Goal: Task Accomplishment & Management: Complete application form

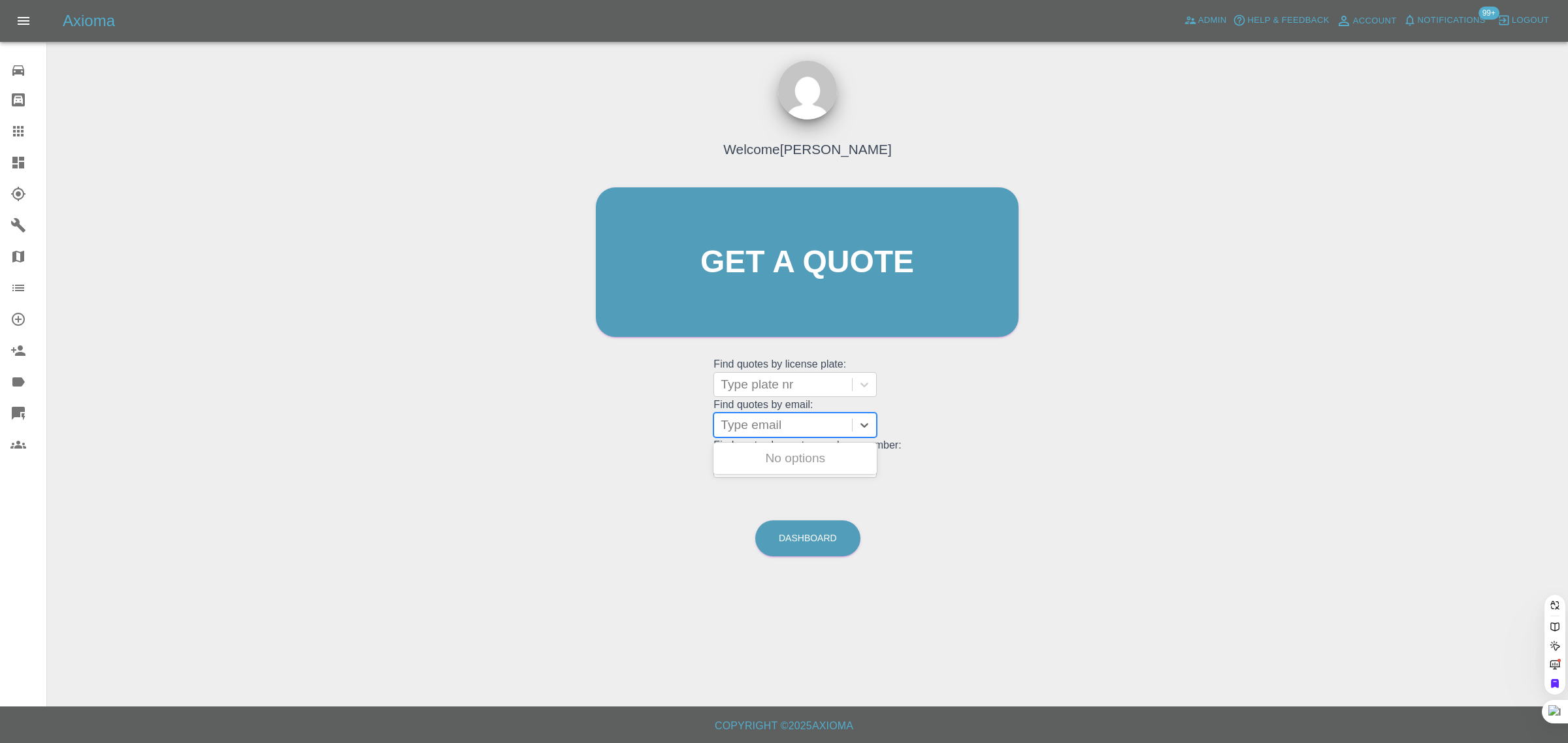
click at [762, 431] on div at bounding box center [783, 425] width 125 height 18
paste input "KW74 HXN"
type input "KW74 HXN"
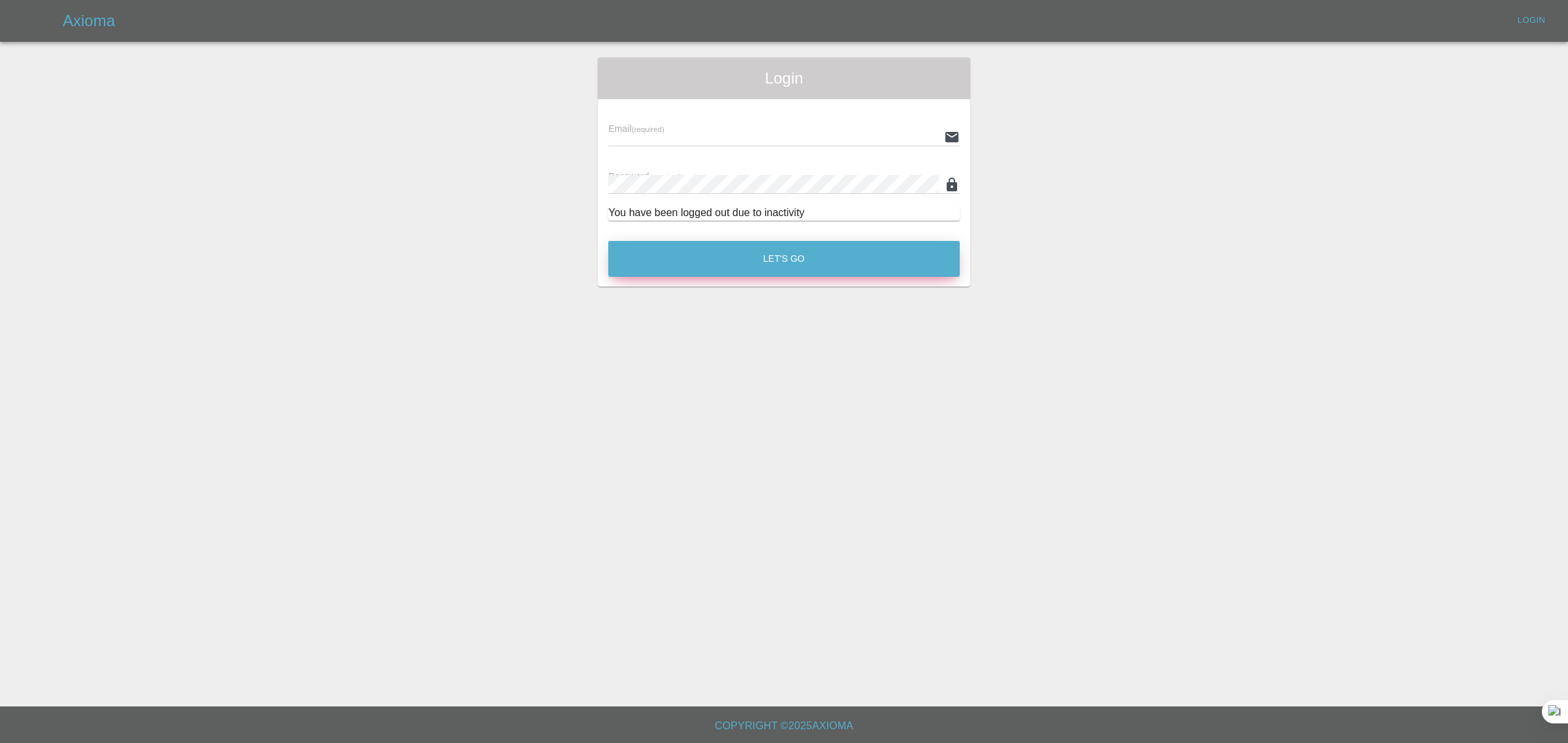
type input "[EMAIL_ADDRESS][DOMAIN_NAME]"
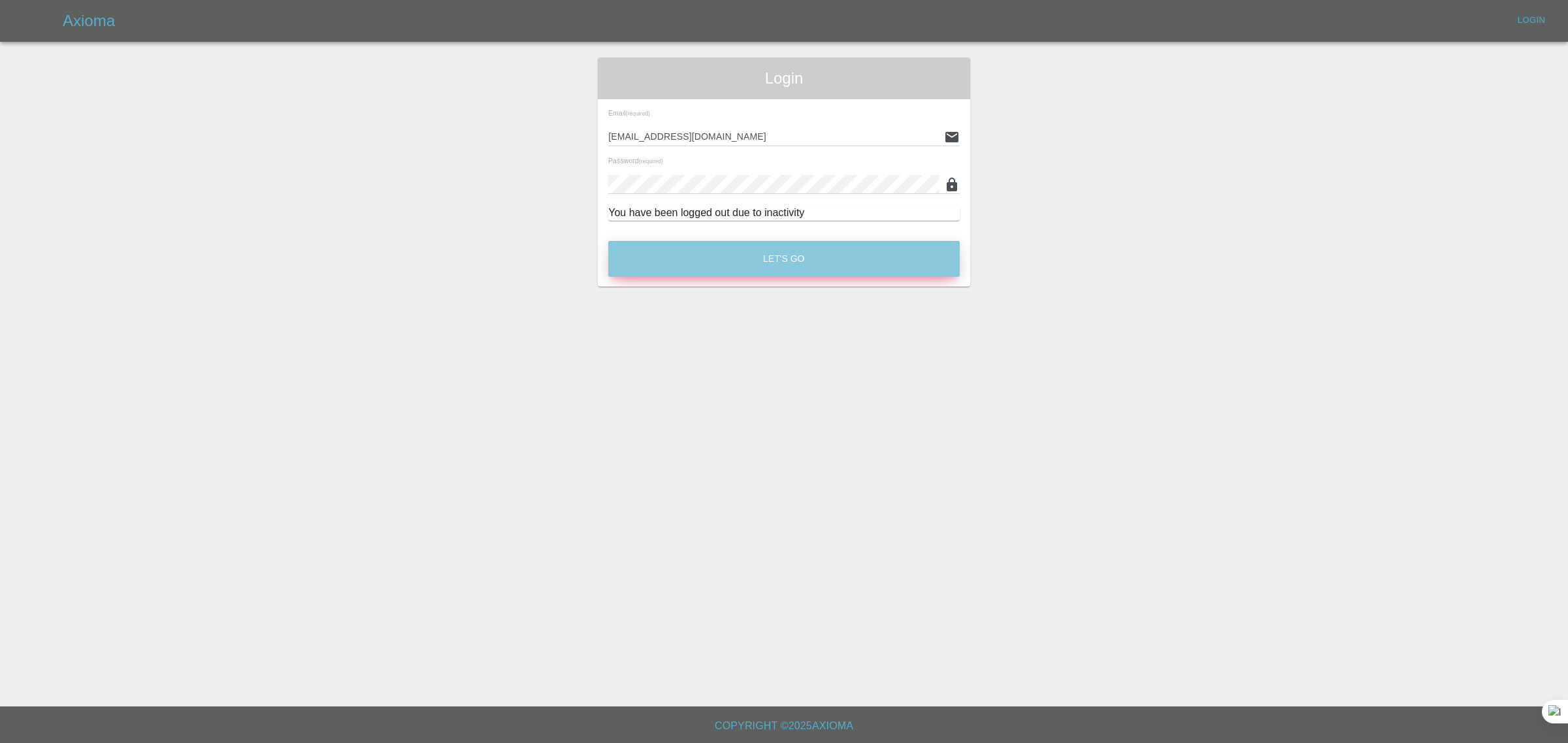
click at [752, 255] on button "Let's Go" at bounding box center [784, 259] width 351 height 36
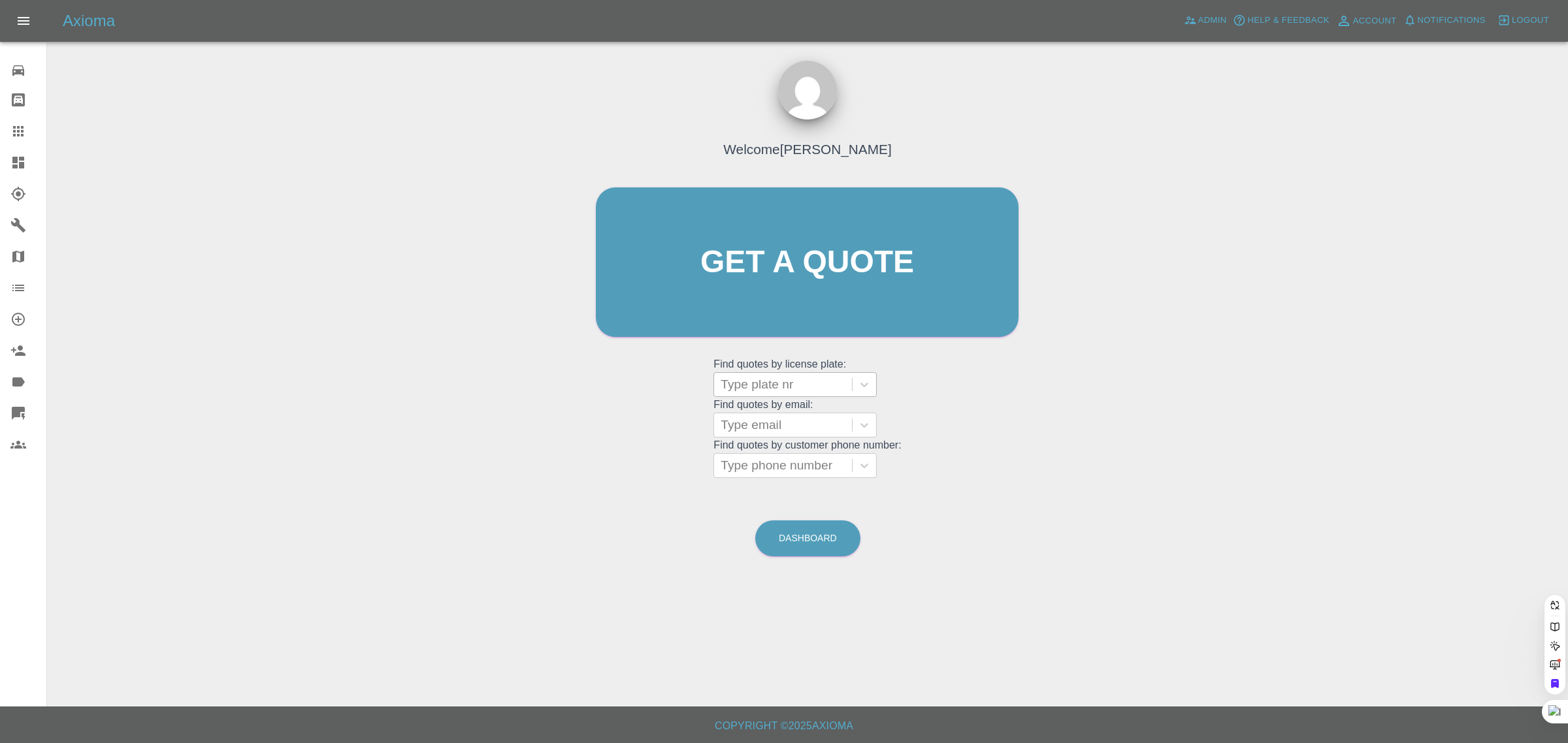
click at [790, 380] on div at bounding box center [783, 384] width 125 height 18
paste input "KW74 HXN"
type input "KW74HXN"
click at [786, 425] on div at bounding box center [783, 425] width 125 height 18
paste input "[EMAIL_ADDRESS][DOMAIN_NAME]"
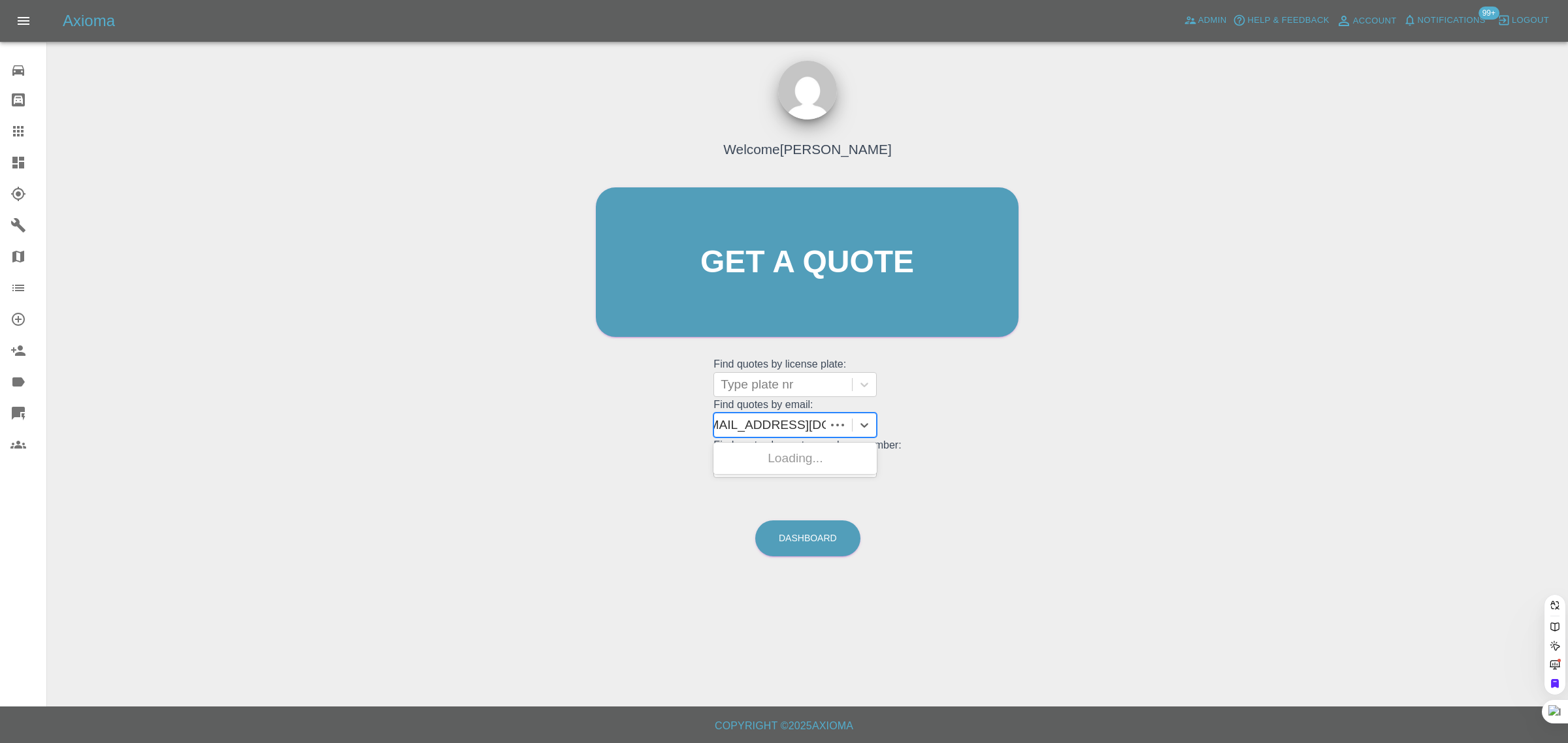
type input "[EMAIL_ADDRESS][DOMAIN_NAME]"
click at [759, 478] on div "A10HDU, Awaiting Authorisation" at bounding box center [795, 466] width 163 height 42
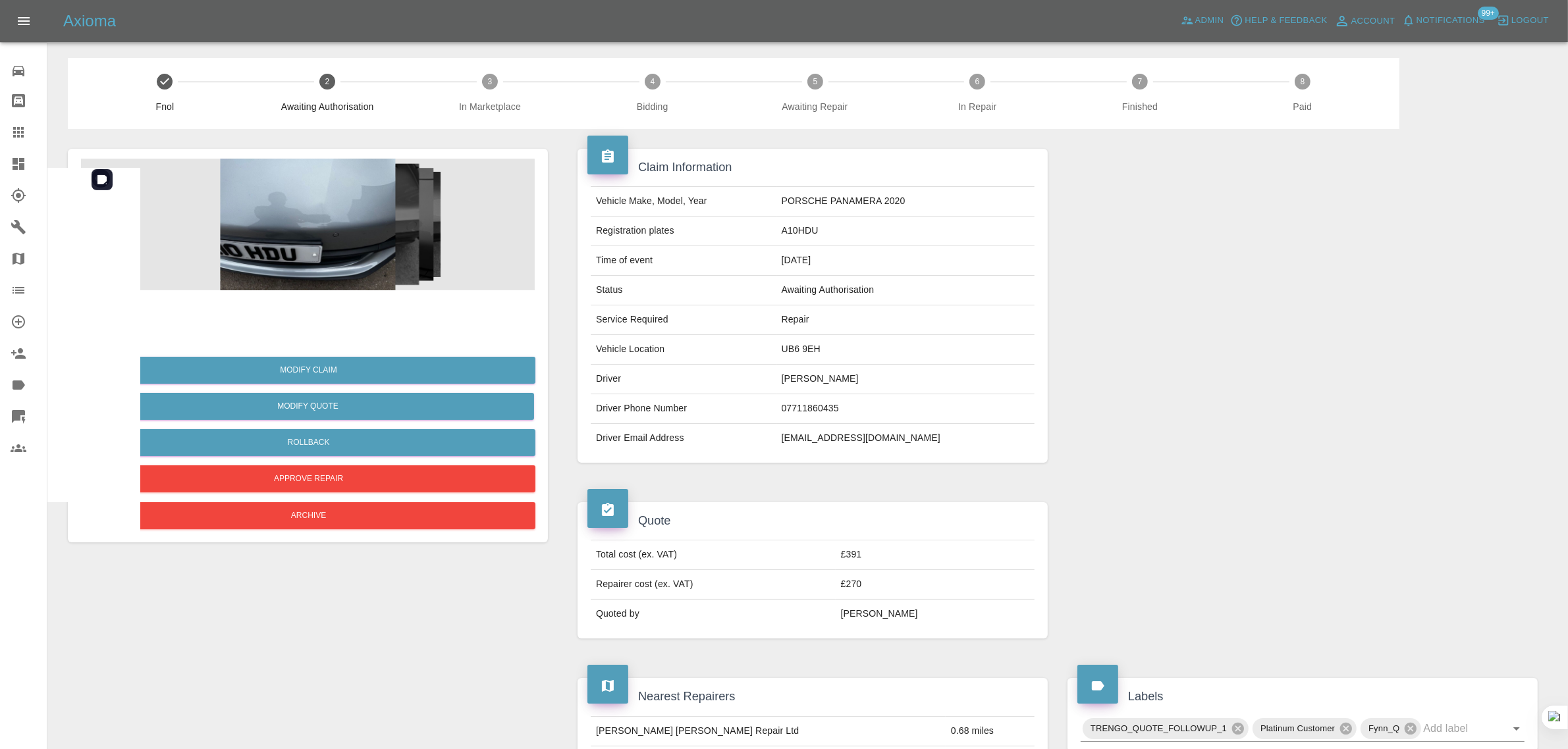
click at [359, 228] on img at bounding box center [308, 224] width 454 height 131
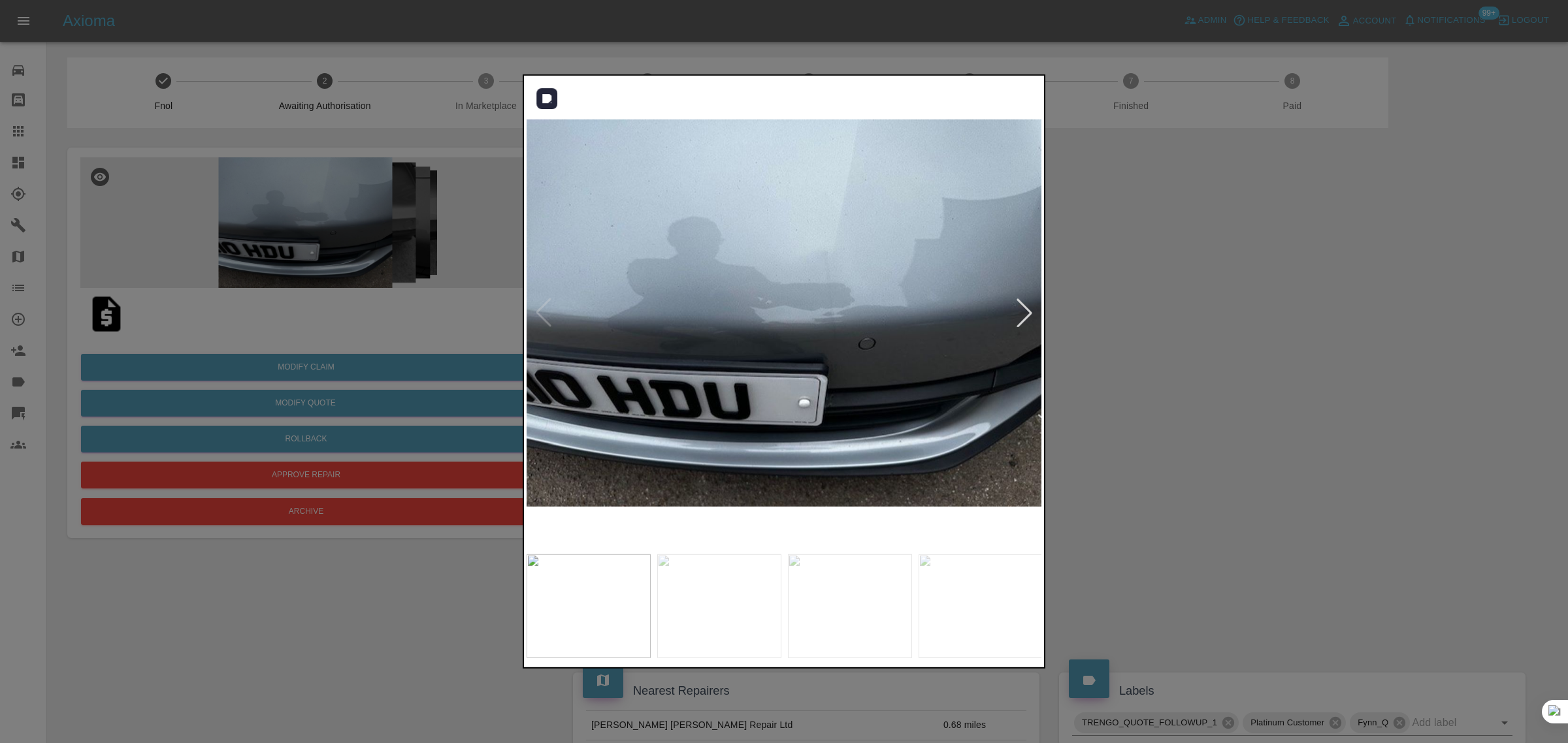
click at [1024, 308] on div at bounding box center [1024, 313] width 29 height 29
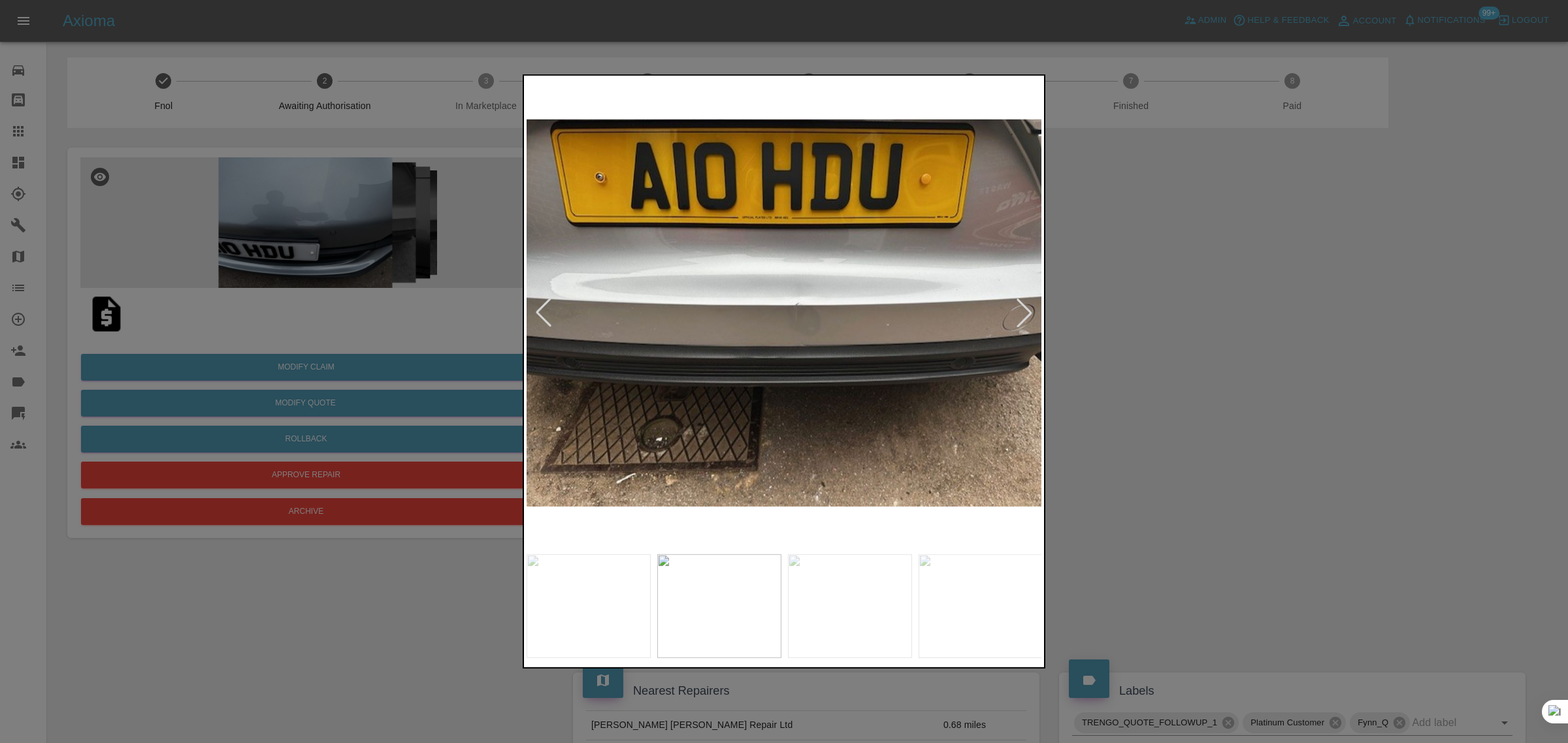
click at [1023, 308] on div at bounding box center [1024, 313] width 29 height 29
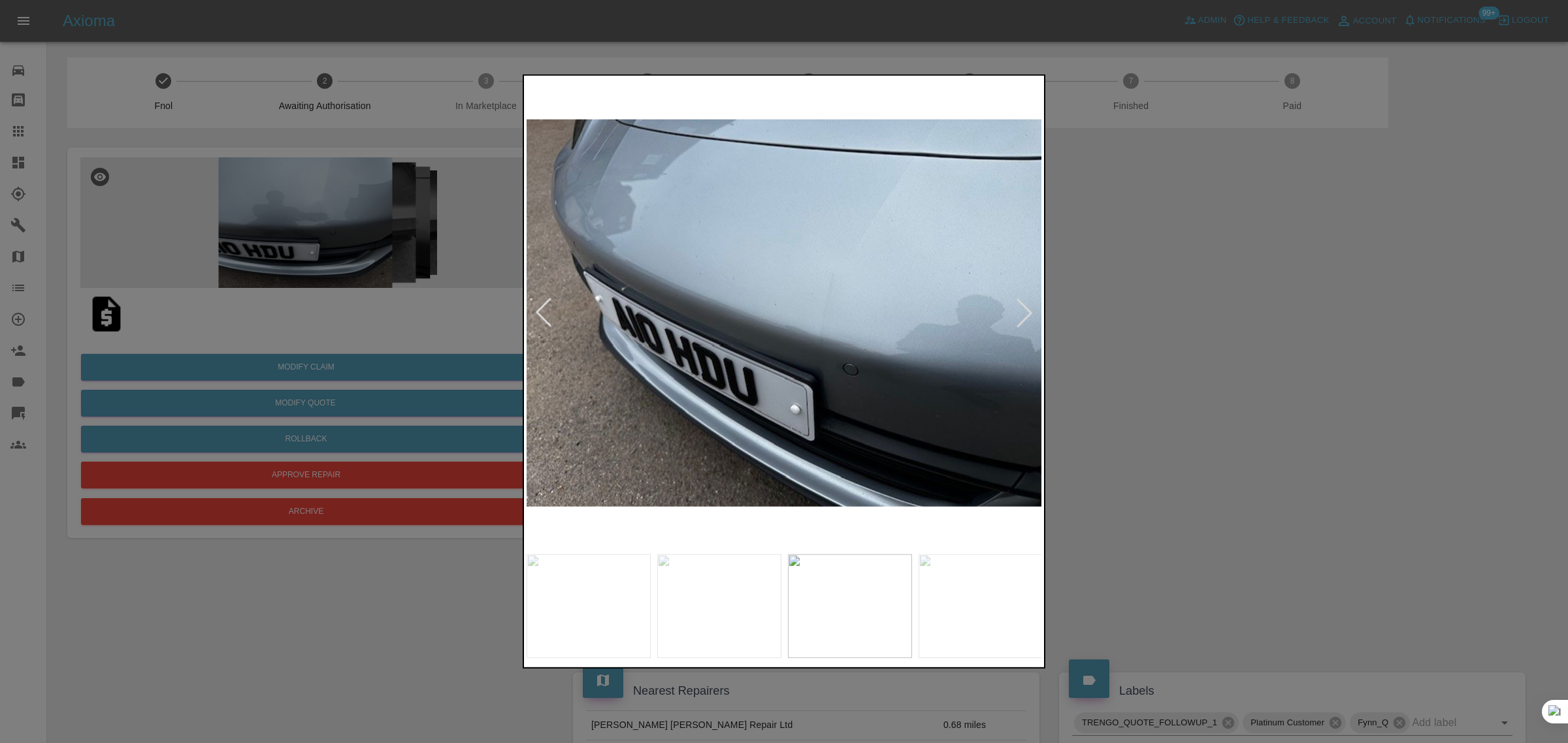
click at [1023, 308] on div at bounding box center [1024, 313] width 29 height 29
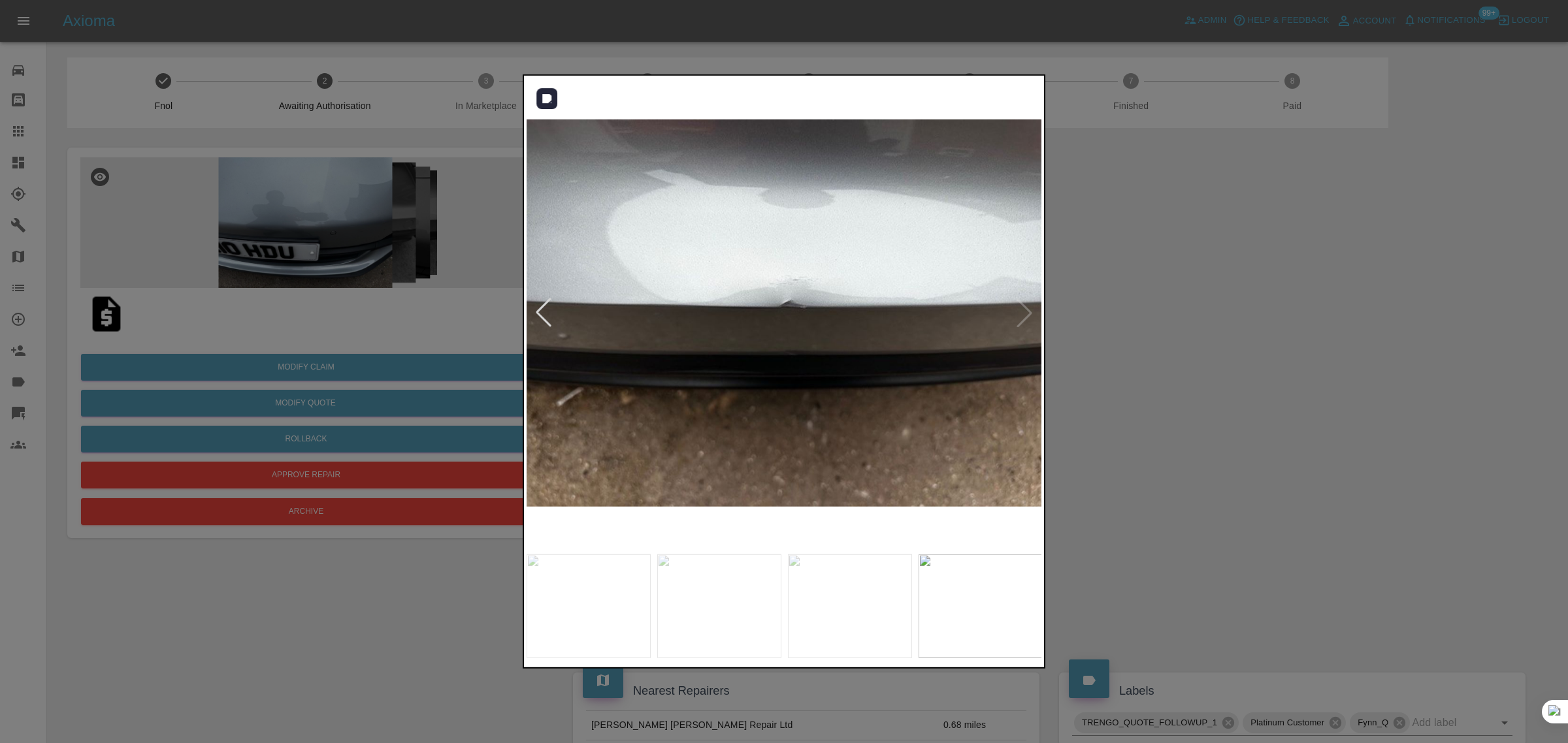
click at [1023, 308] on img at bounding box center [784, 313] width 516 height 470
click at [1018, 318] on img at bounding box center [784, 313] width 516 height 470
click at [1202, 379] on div at bounding box center [784, 372] width 1568 height 743
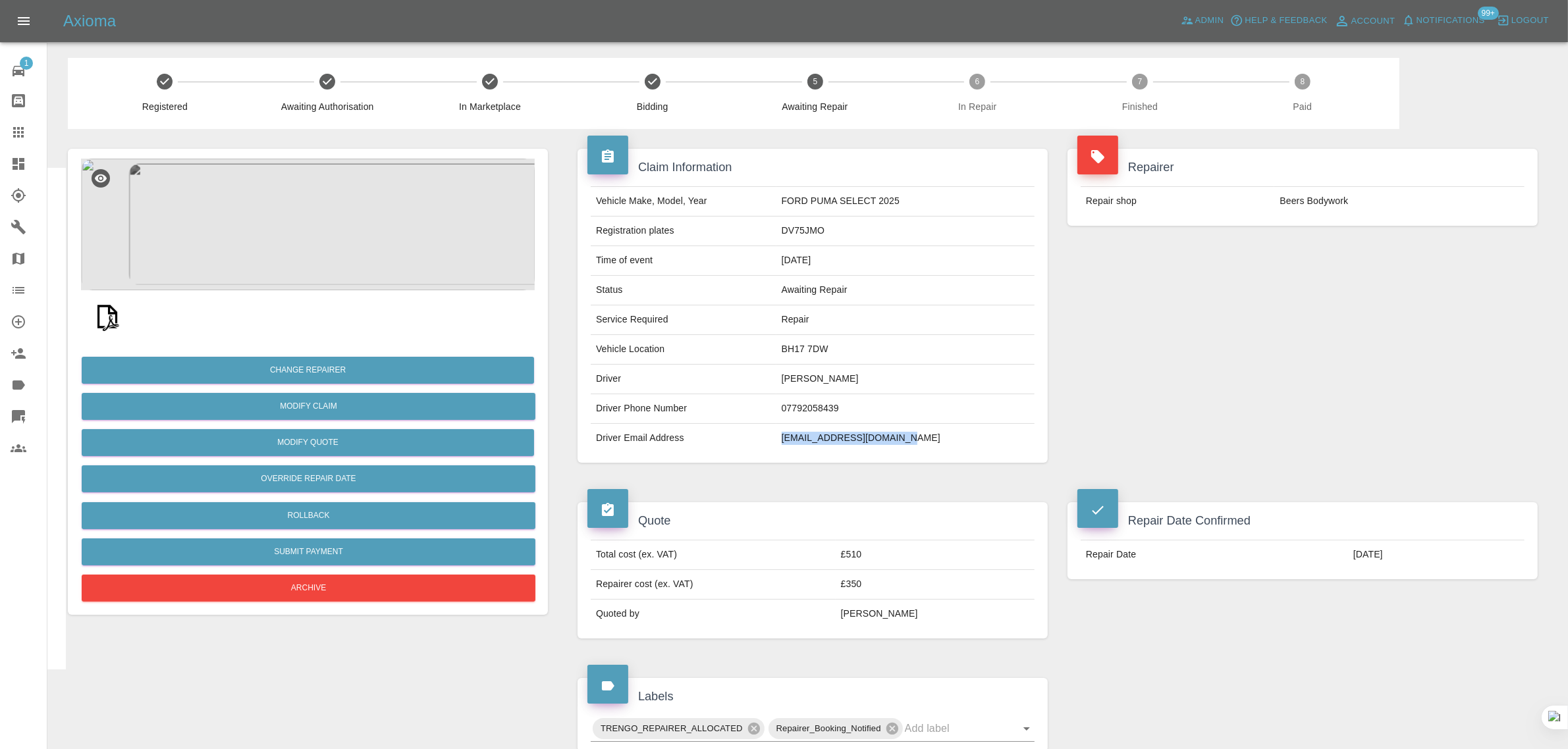
drag, startPoint x: 805, startPoint y: 440, endPoint x: 945, endPoint y: 448, distance: 140.2
click at [945, 448] on tr "Driver Email Address lavinia_dart@hotmail.com" at bounding box center [813, 439] width 443 height 29
copy tr "lavinia_dart@hotmail.com"
click at [21, 140] on link "Claims" at bounding box center [23, 132] width 47 height 32
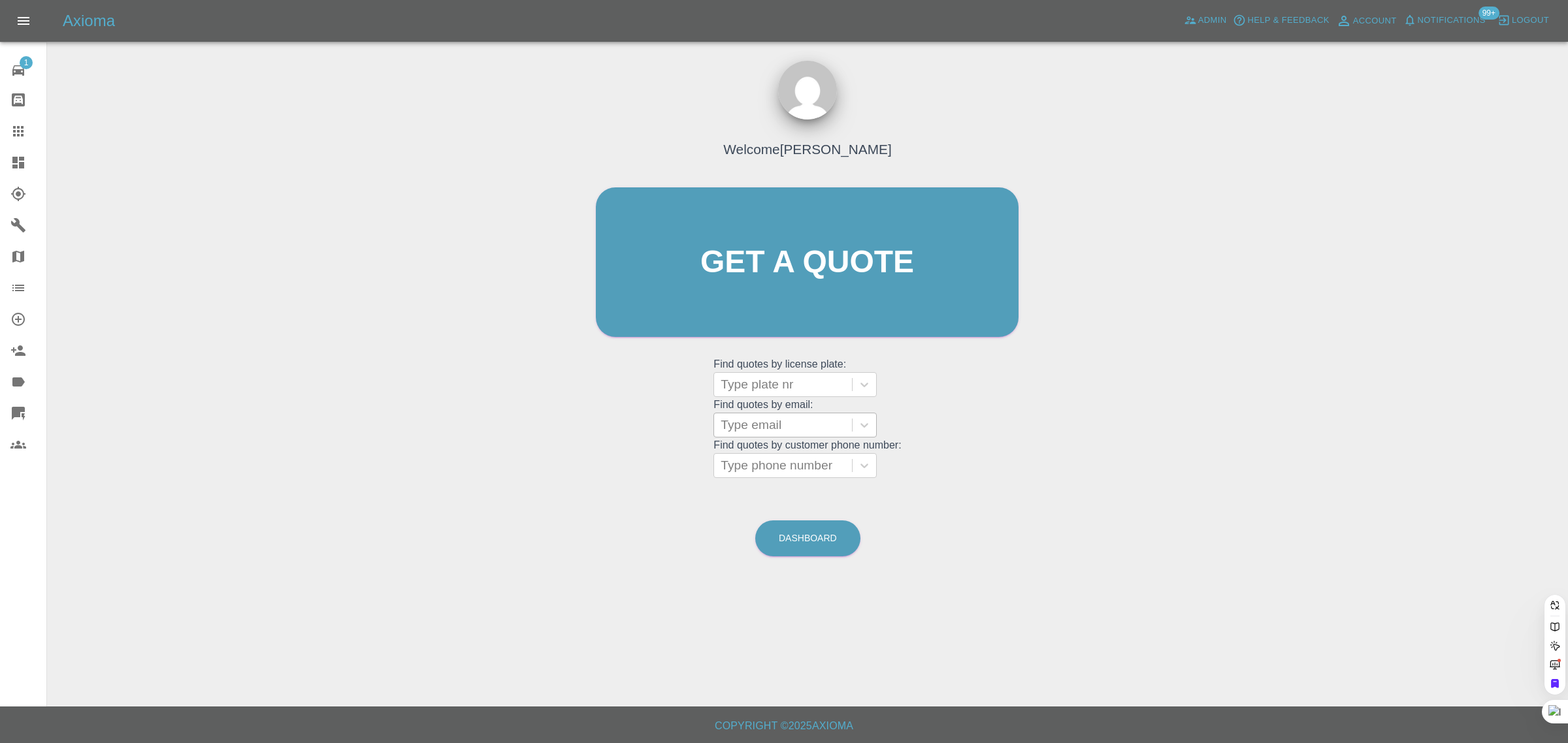
click at [758, 428] on div at bounding box center [783, 425] width 125 height 18
paste input "lbflanagan2000@gmail.com"
type input "lbflanagan2000@gmail.co"
click at [768, 458] on div "GF69 NTJ, Awaiting Authorisation" at bounding box center [795, 466] width 163 height 42
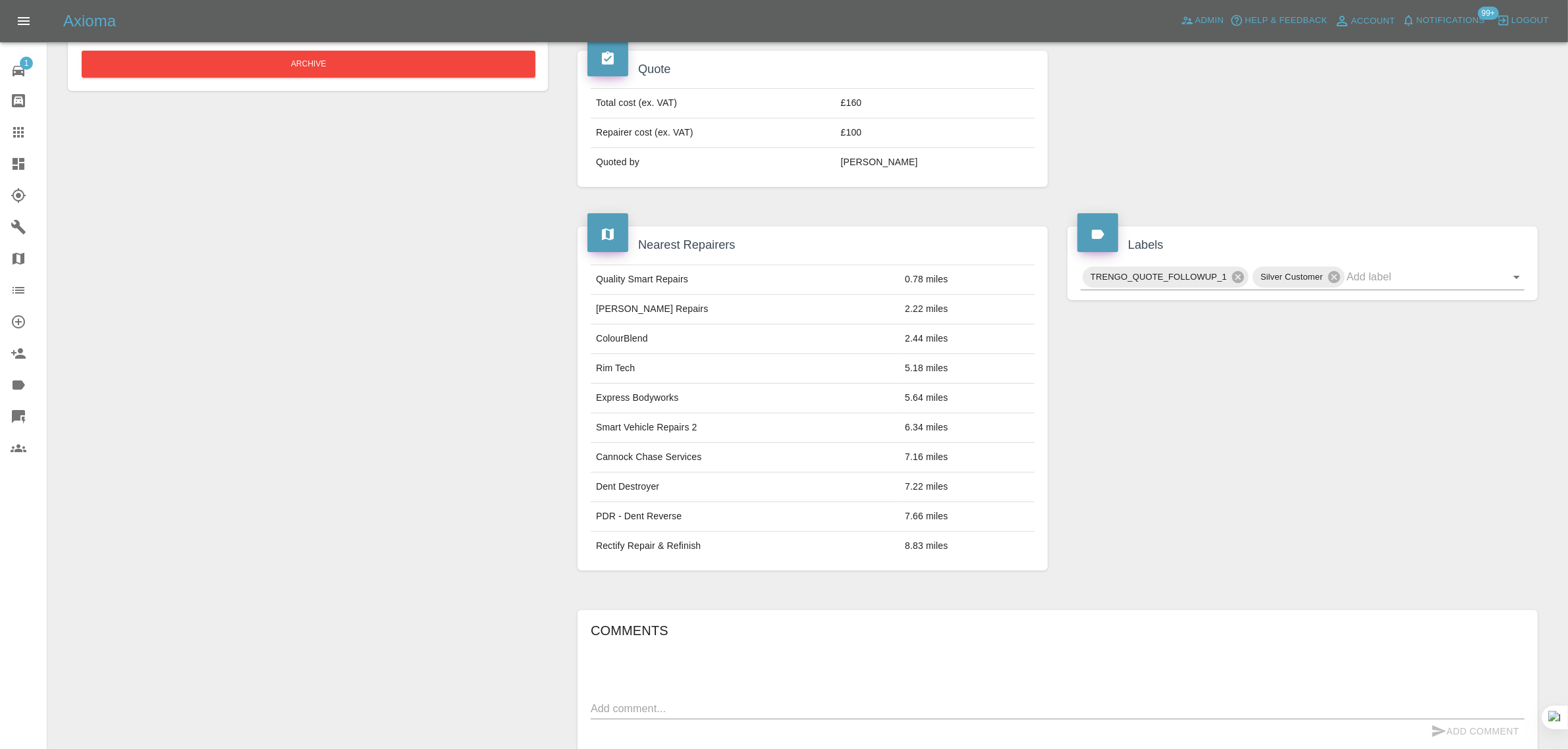
scroll to position [83, 0]
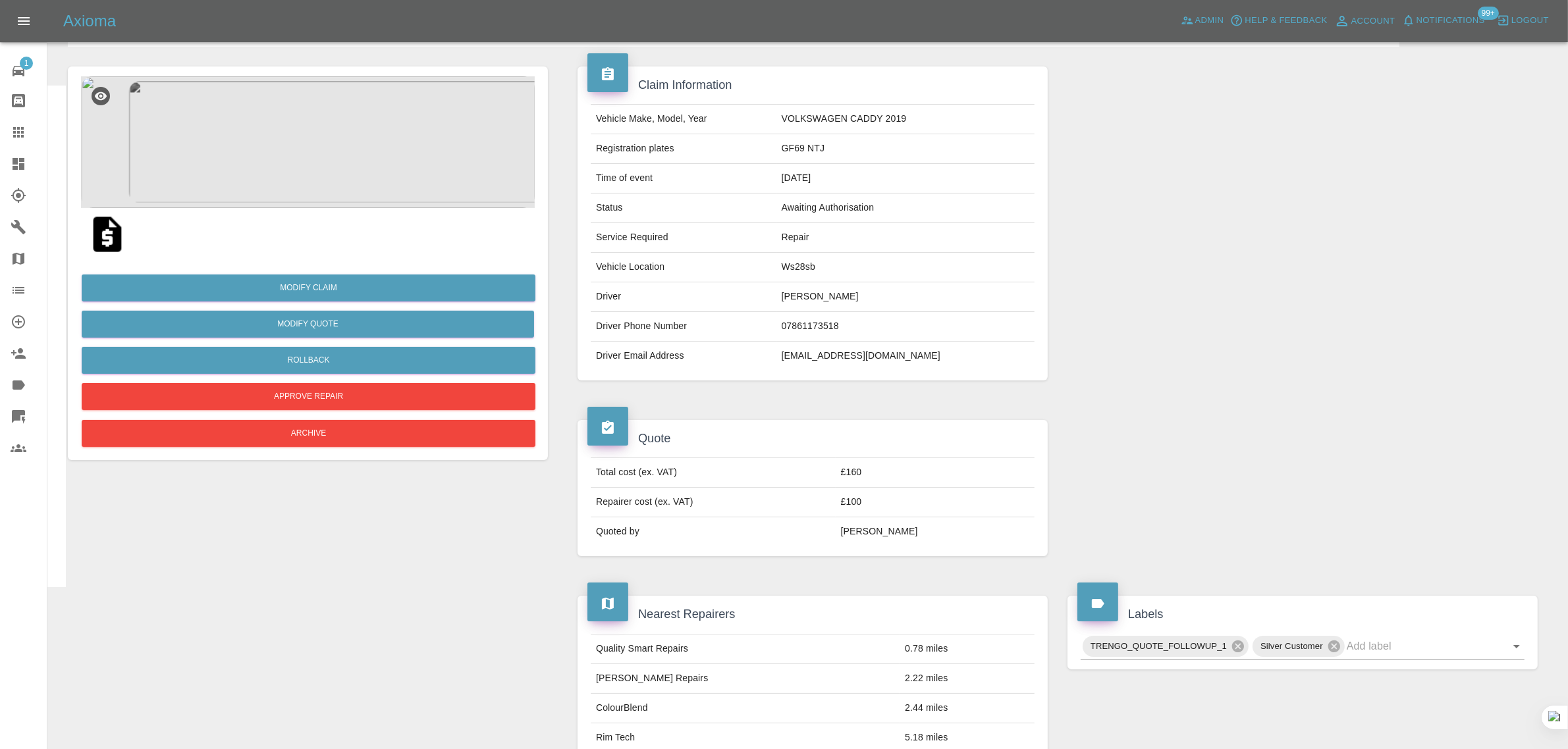
click at [102, 234] on img at bounding box center [107, 234] width 42 height 42
click at [26, 129] on div at bounding box center [29, 132] width 37 height 16
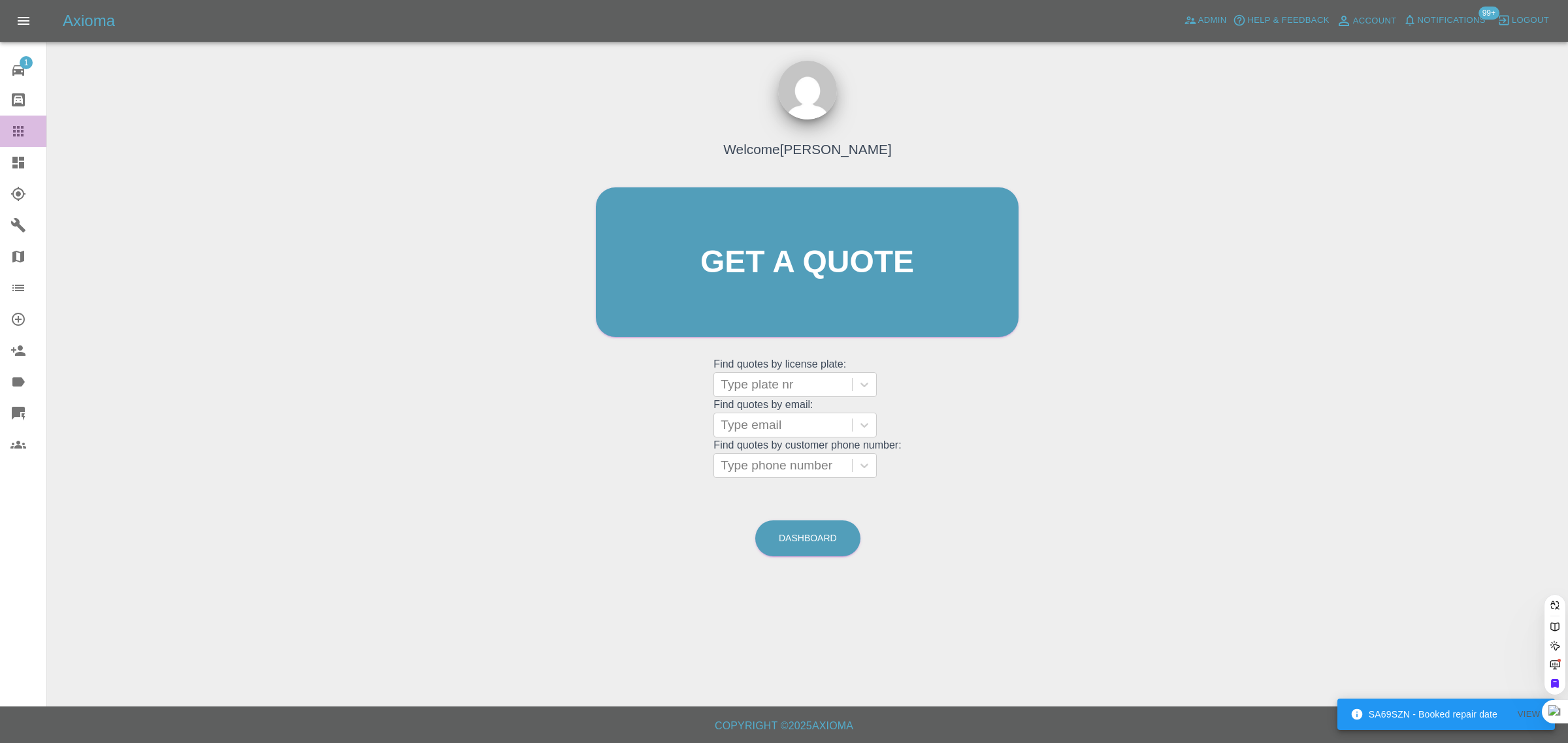
click at [17, 126] on icon at bounding box center [18, 131] width 10 height 10
click at [765, 436] on div "Type email" at bounding box center [783, 425] width 138 height 23
click at [765, 423] on div at bounding box center [783, 425] width 125 height 18
paste input "p.gabbutt@sky.com"
type input "p.gabbutt@sky.co"
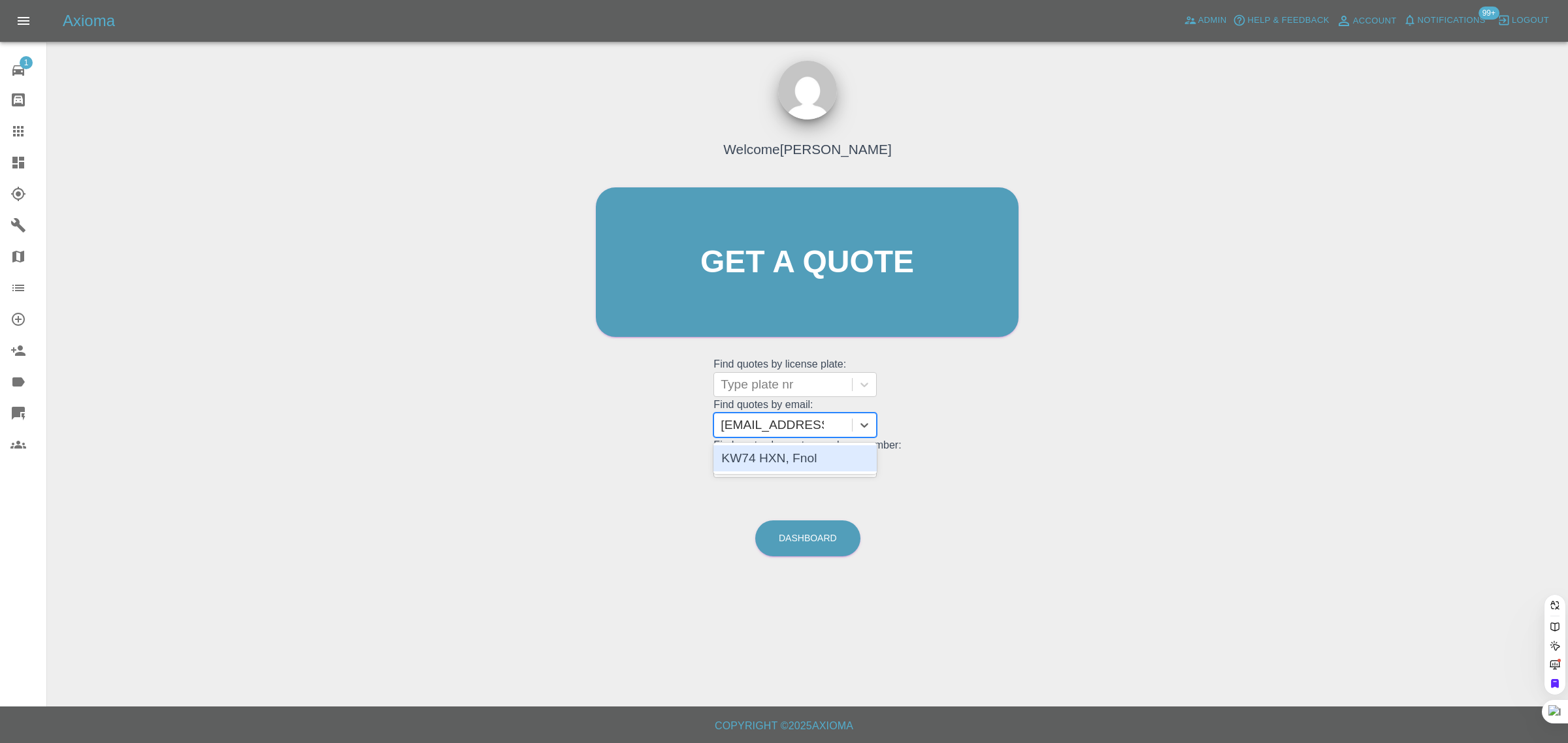
click at [765, 454] on div "KW74 HXN, Fnol" at bounding box center [795, 458] width 163 height 26
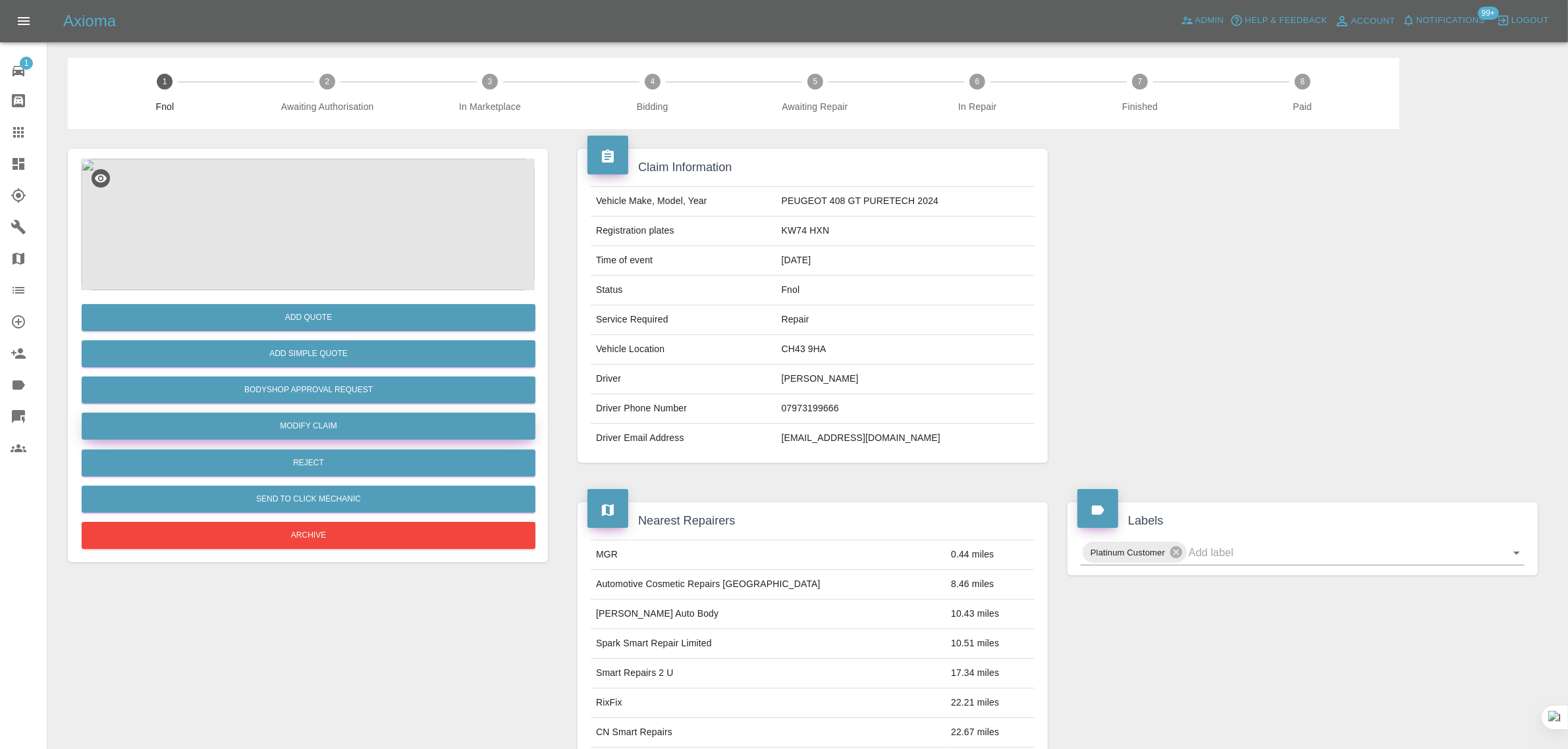
click at [288, 423] on link "Modify Claim" at bounding box center [309, 426] width 454 height 27
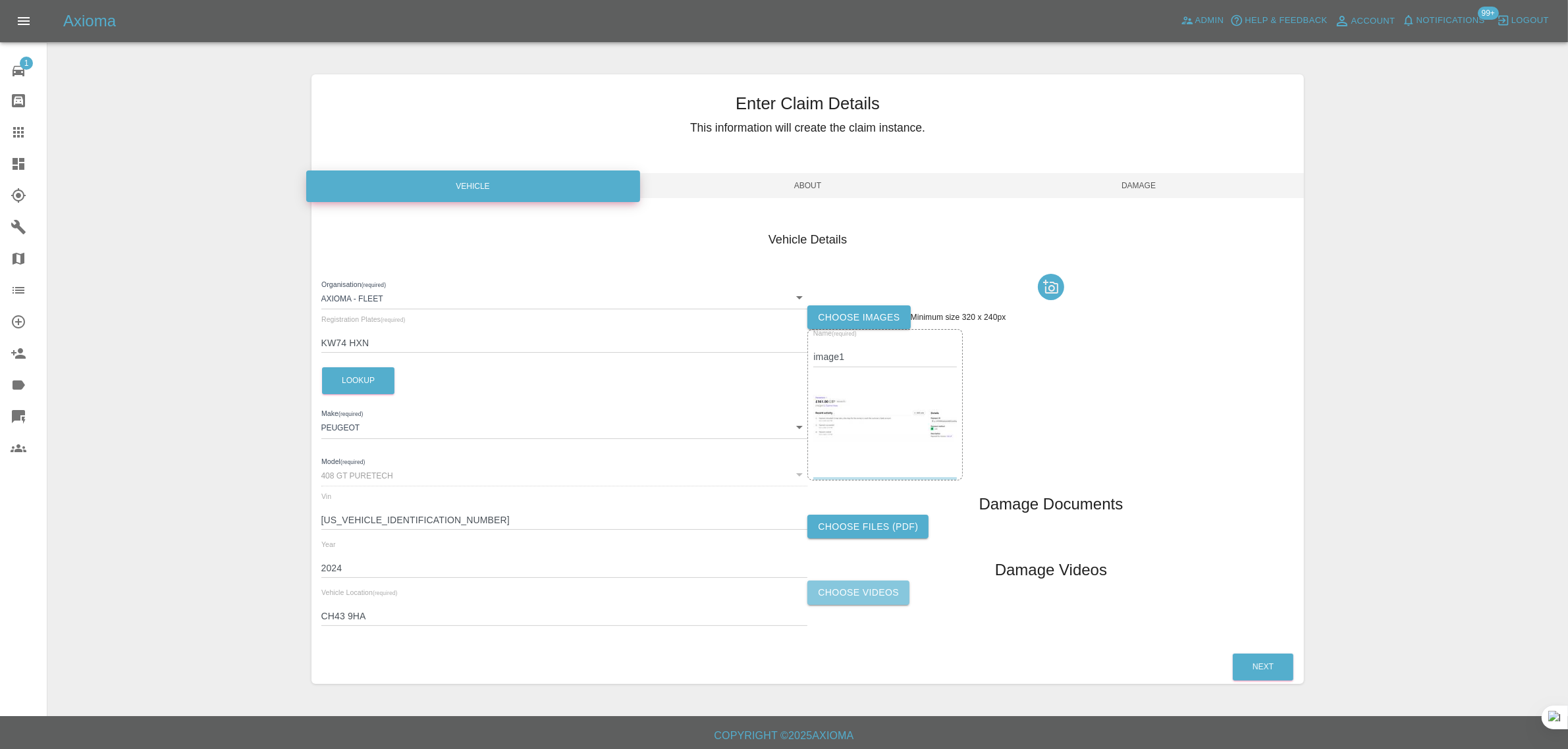
click at [861, 594] on label "Choose Videos" at bounding box center [858, 592] width 102 height 24
click at [0, 0] on input "Choose Videos" at bounding box center [0, 0] width 0 height 0
click at [865, 317] on label "Choose images" at bounding box center [858, 317] width 103 height 24
click at [0, 0] on input "Choose images" at bounding box center [0, 0] width 0 height 0
click at [854, 397] on img at bounding box center [885, 428] width 143 height 65
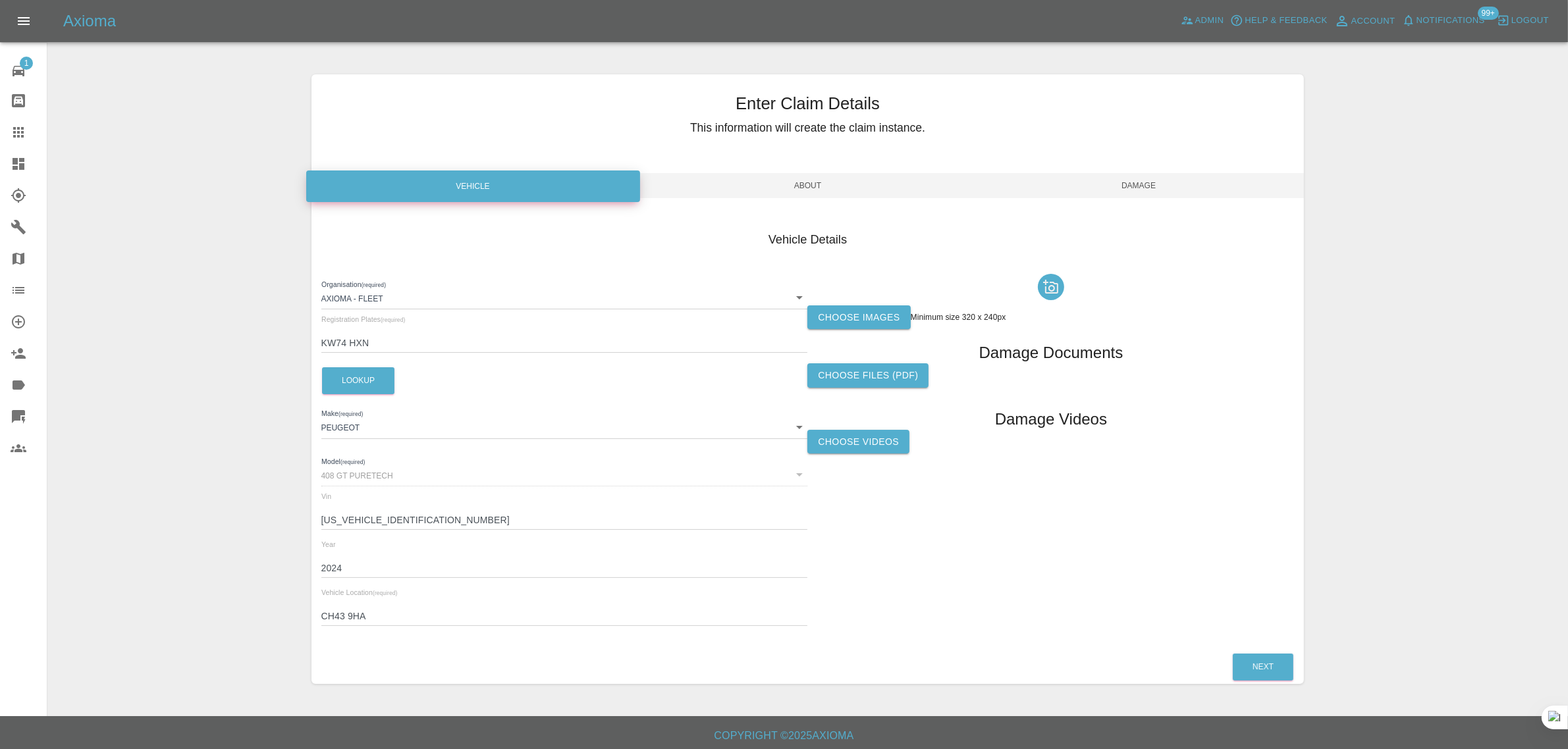
click at [1128, 187] on span "Damage" at bounding box center [1138, 185] width 331 height 25
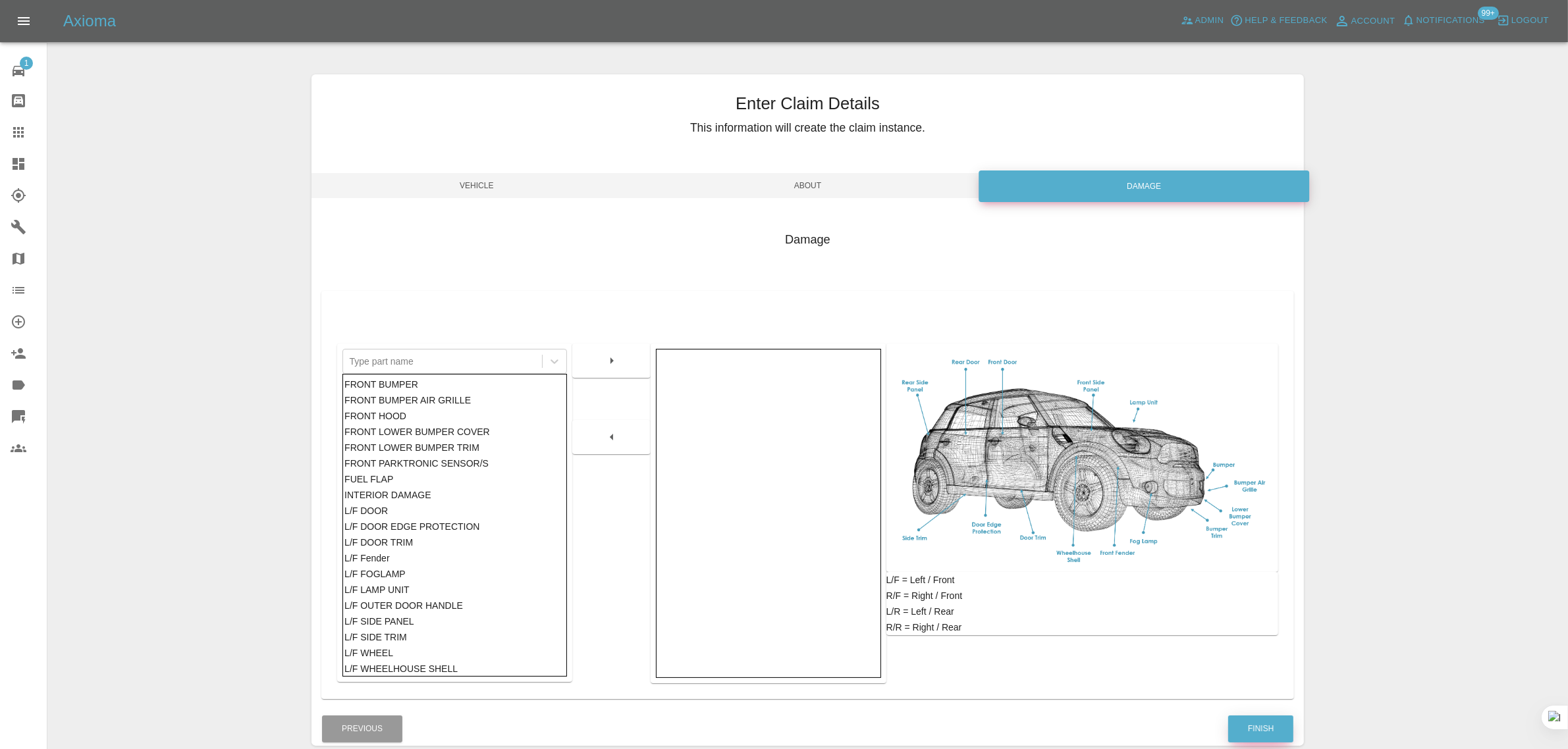
click at [1269, 736] on button "Finish" at bounding box center [1260, 728] width 65 height 27
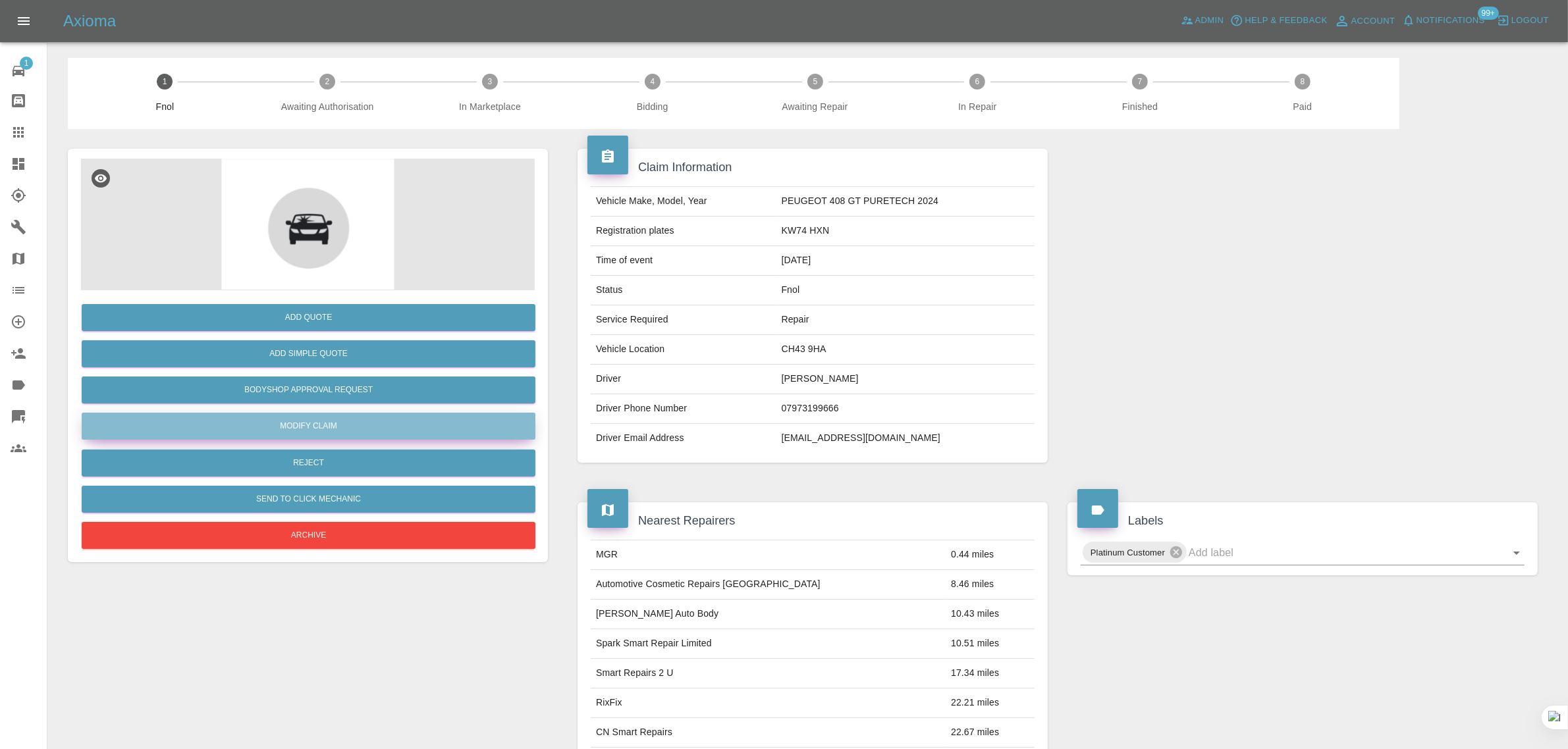
click at [280, 423] on link "Modify Claim" at bounding box center [309, 426] width 454 height 27
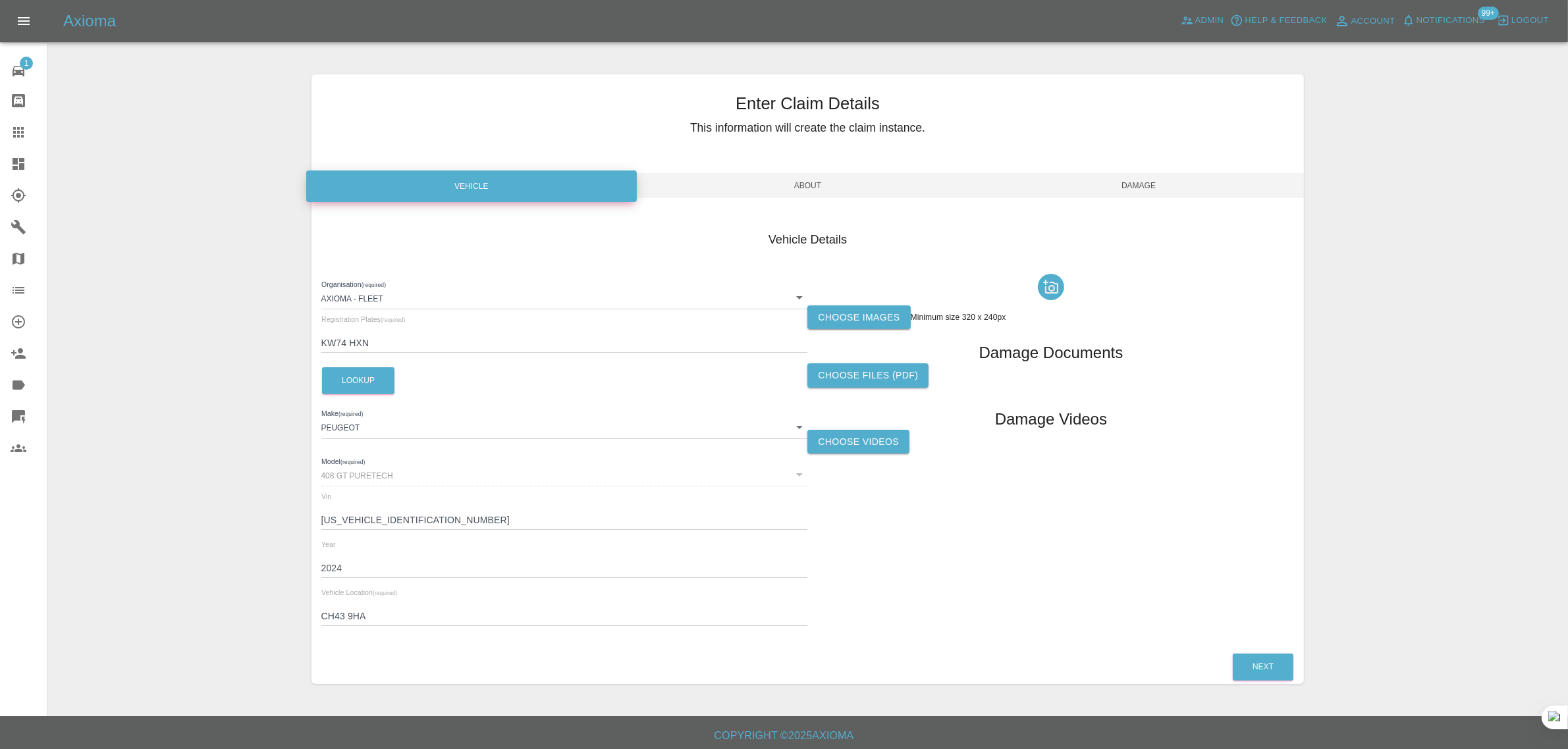
click at [835, 436] on label "Choose Videos" at bounding box center [858, 441] width 102 height 24
click at [0, 0] on input "Choose Videos" at bounding box center [0, 0] width 0 height 0
click at [1091, 194] on span "Damage" at bounding box center [1138, 185] width 331 height 25
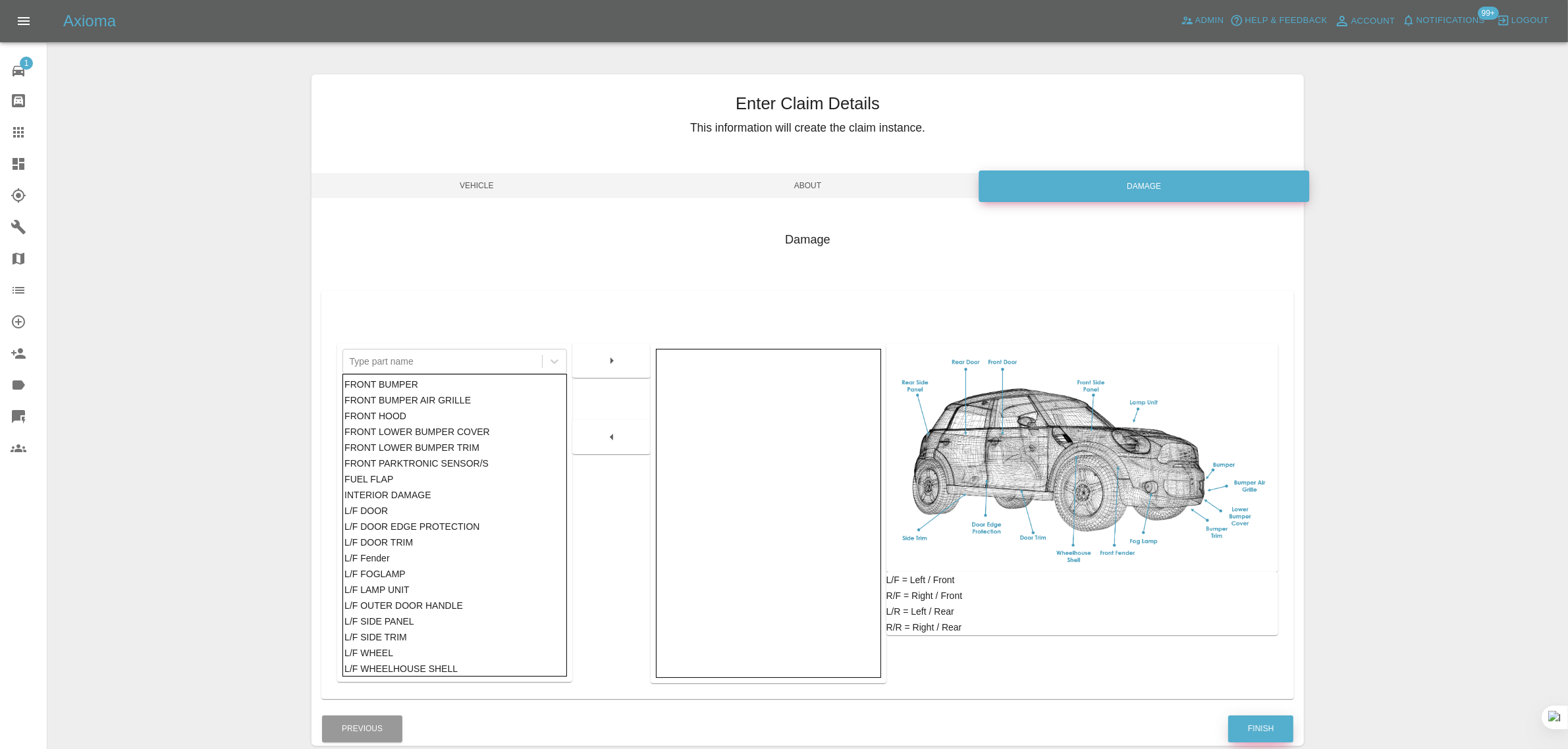
click at [1278, 732] on button "Finish" at bounding box center [1260, 728] width 65 height 27
